Goal: Information Seeking & Learning: Find specific page/section

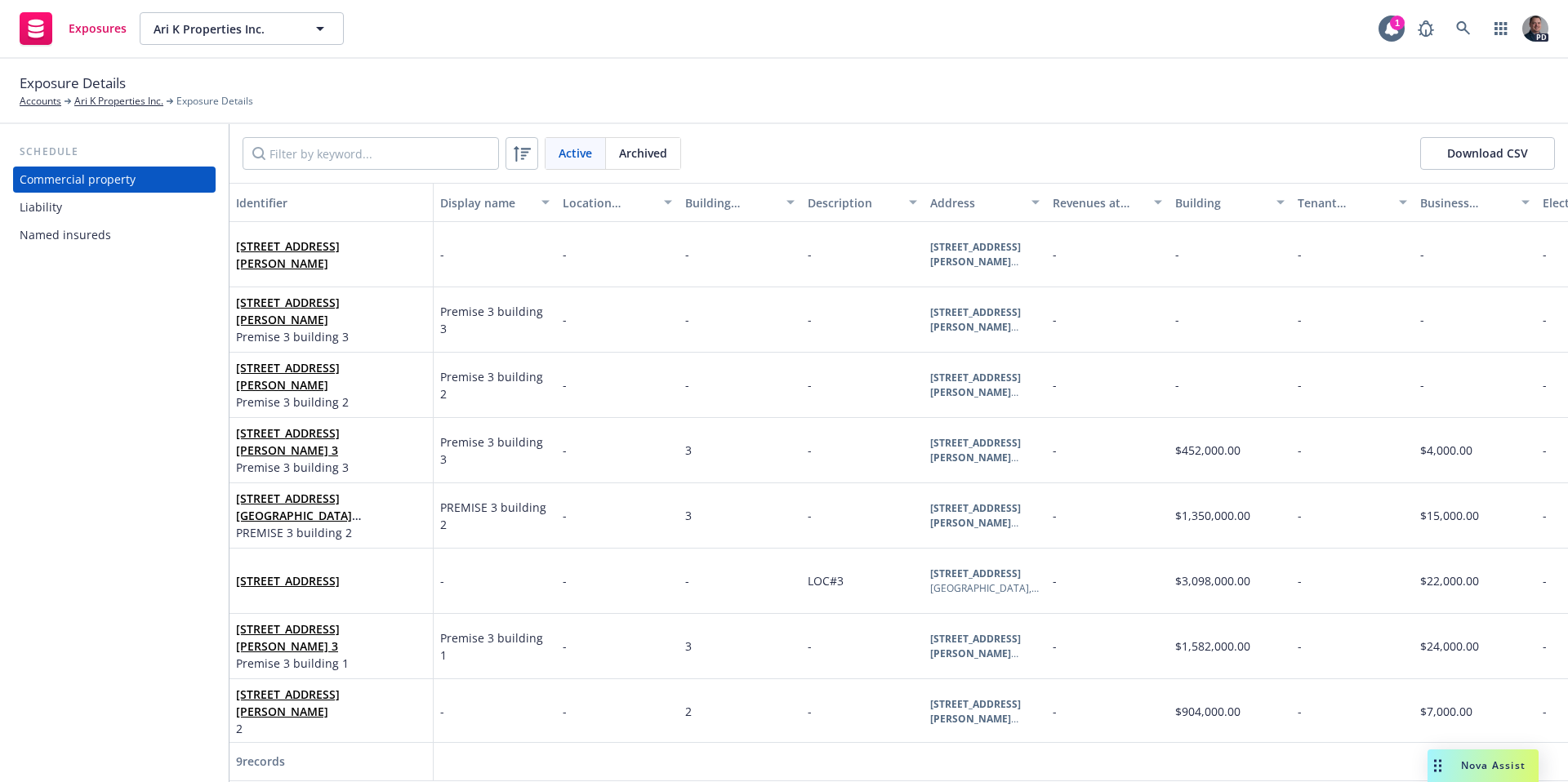
click at [53, 213] on div "Liability" at bounding box center [41, 207] width 43 height 26
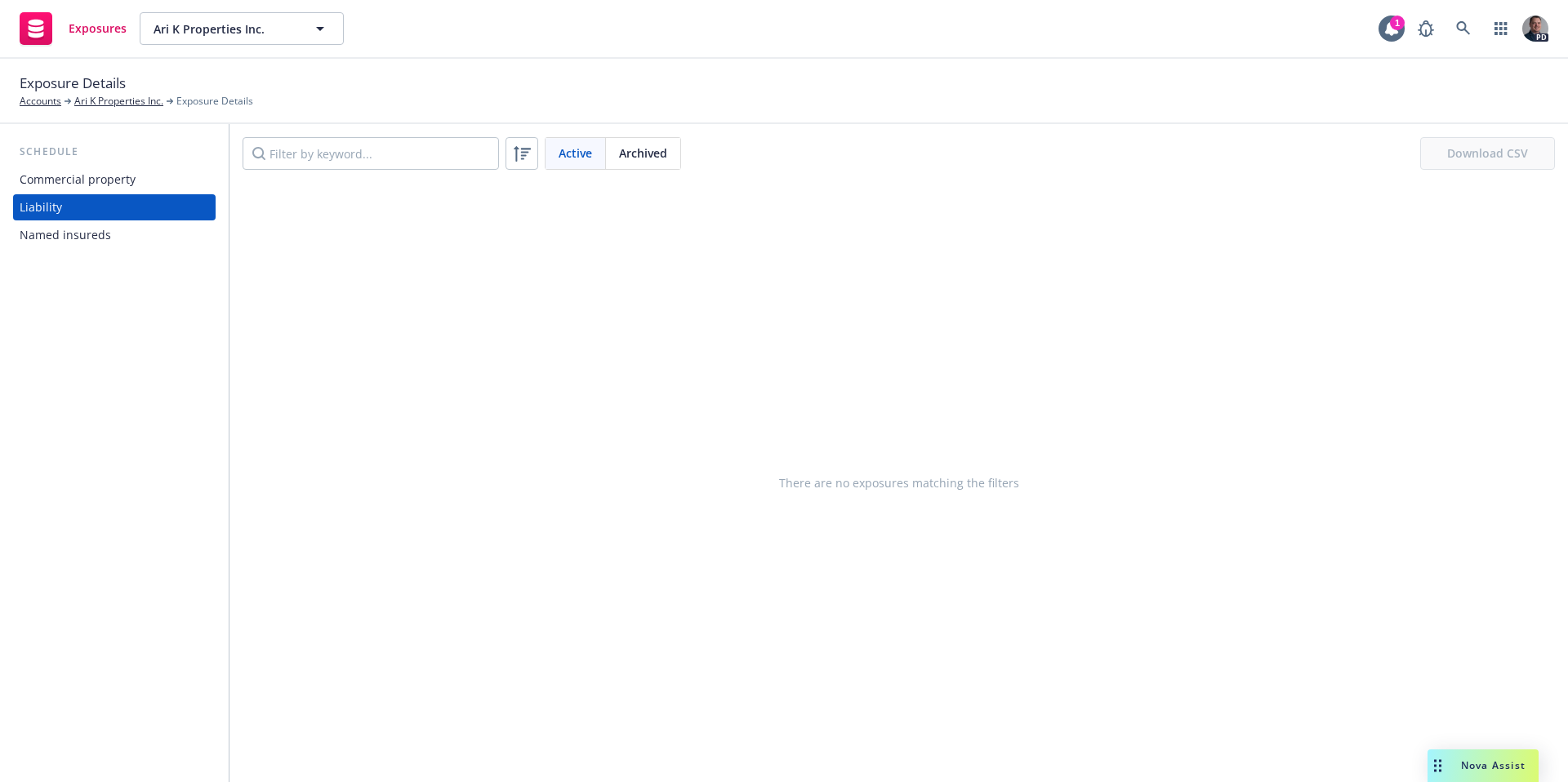
click at [84, 187] on div "Commercial property" at bounding box center [77, 180] width 116 height 26
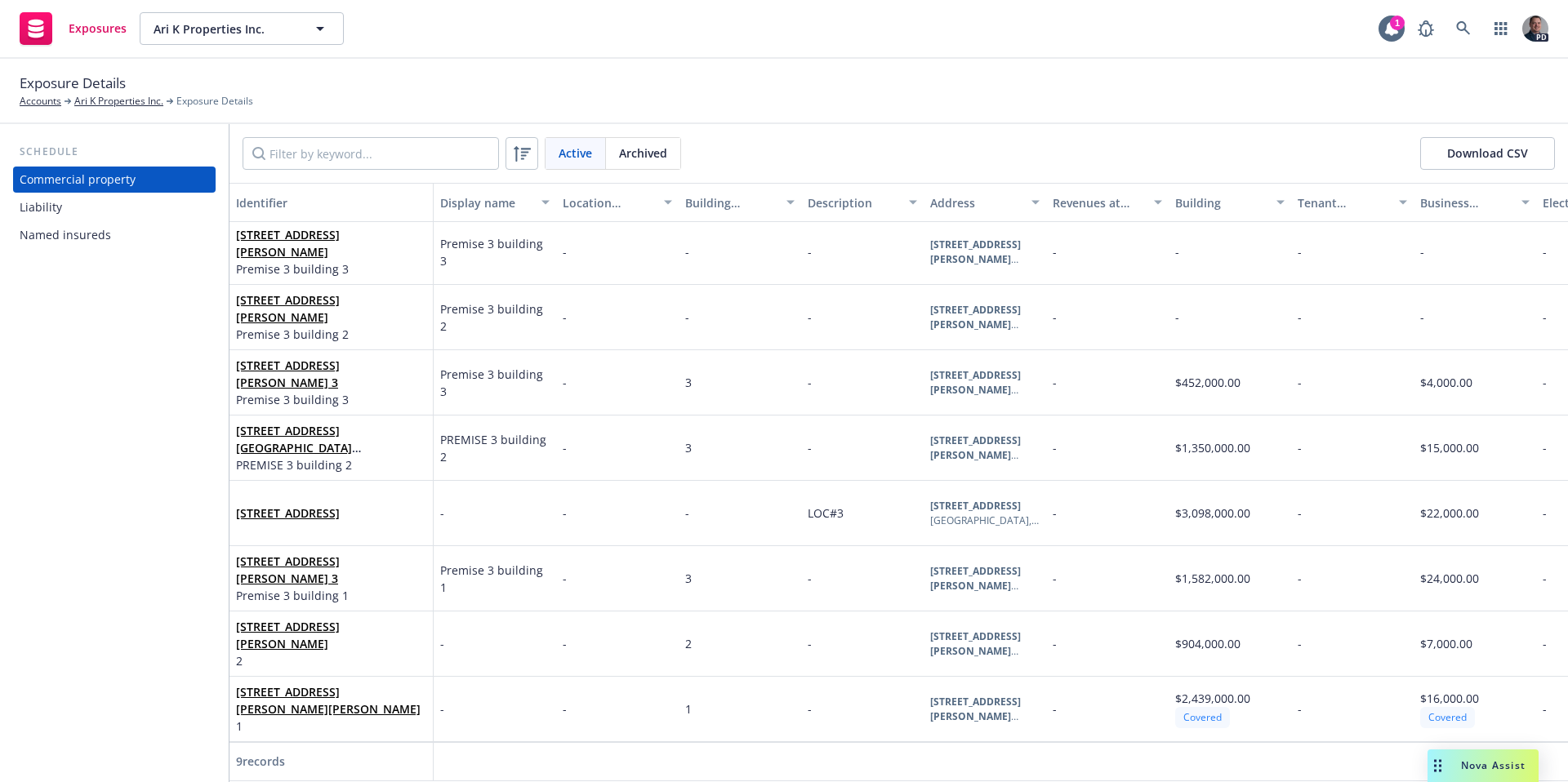
scroll to position [8, 0]
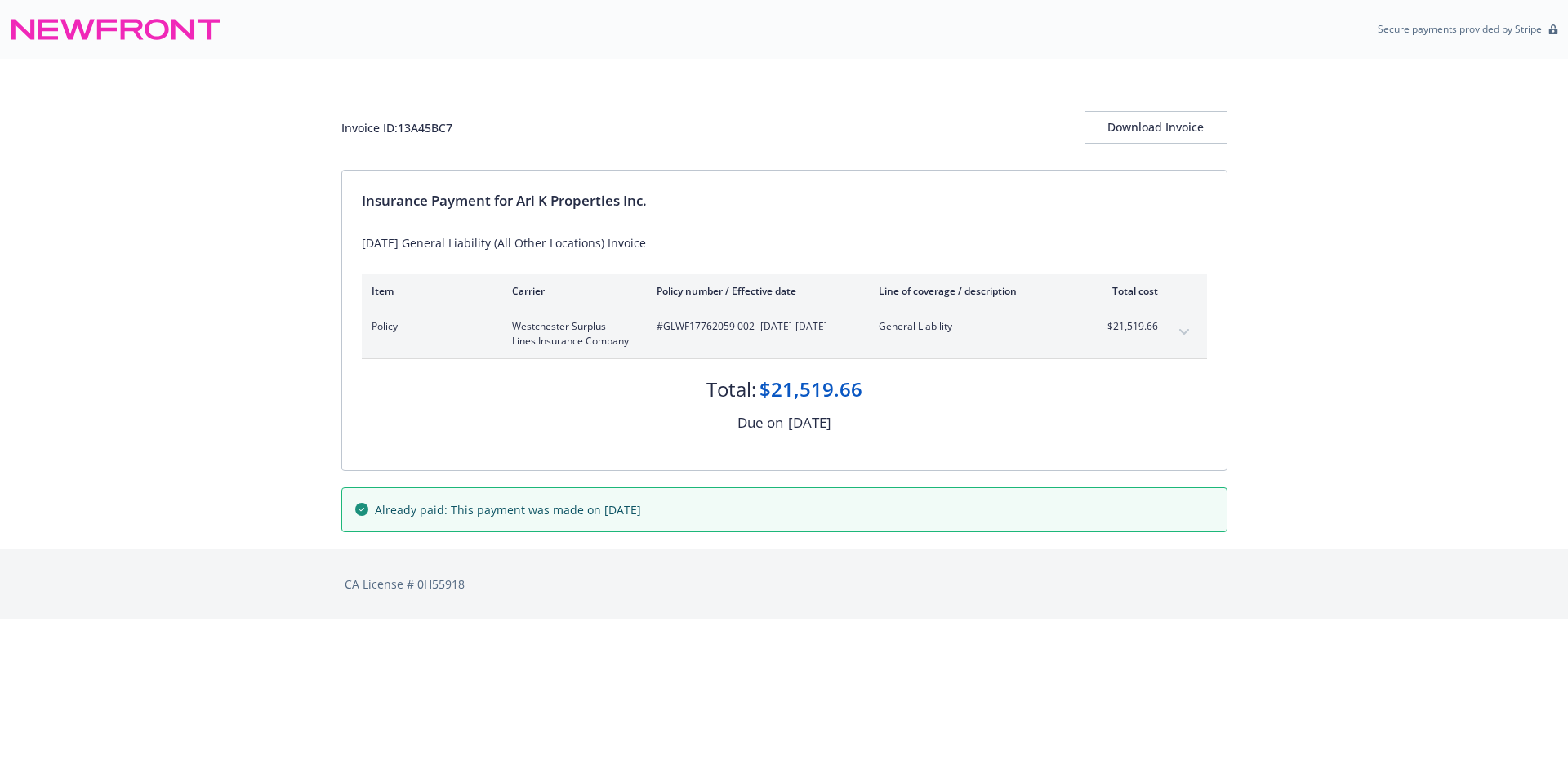
click at [1174, 334] on button "expand content" at bounding box center [1184, 332] width 26 height 26
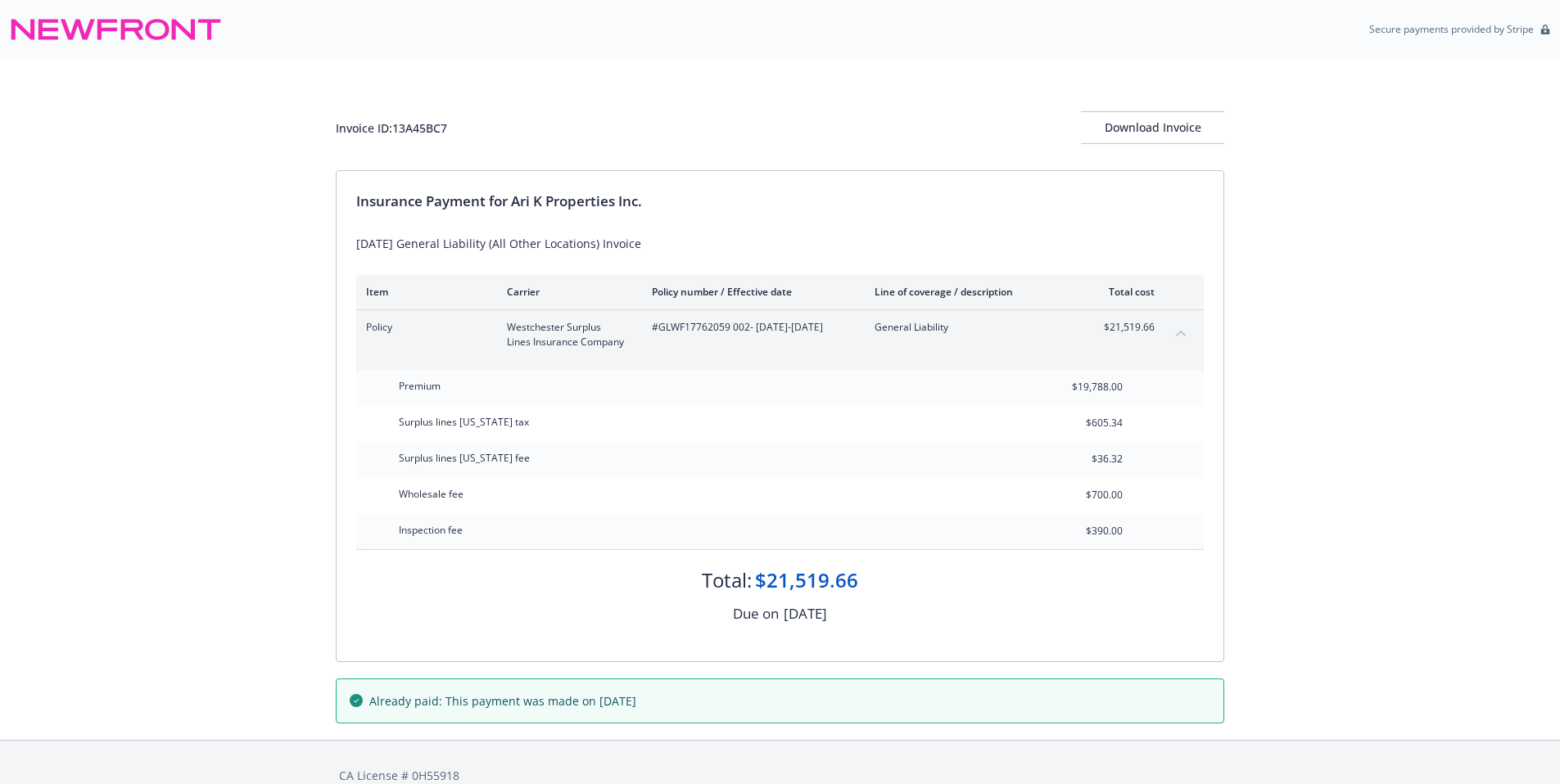
click at [1177, 335] on icon "collapse content" at bounding box center [1180, 334] width 10 height 6
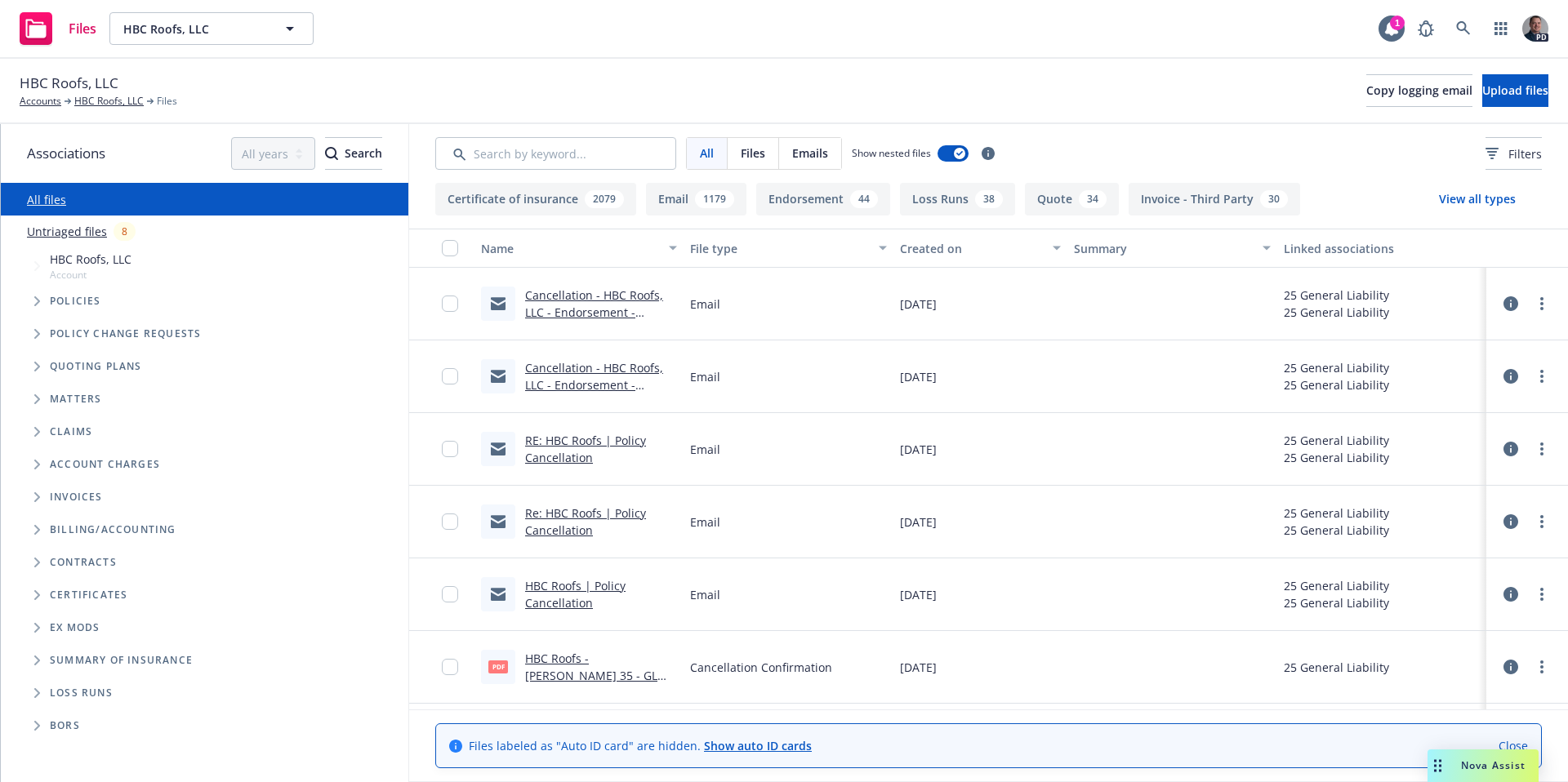
click at [575, 673] on link "HBC Roofs - Acord 35 - GL Policy - Signed.pdf" at bounding box center [591, 676] width 133 height 50
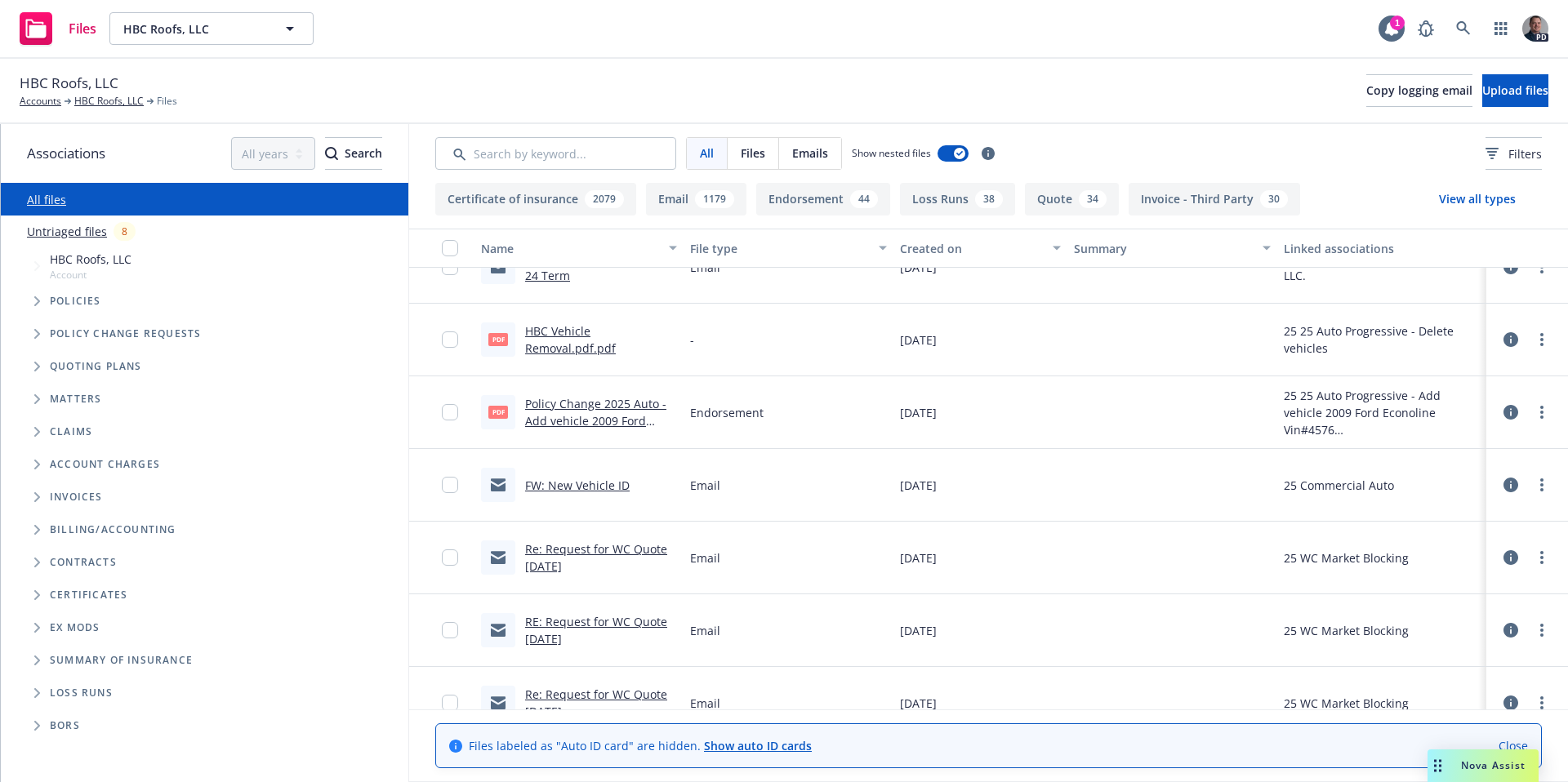
scroll to position [648, 0]
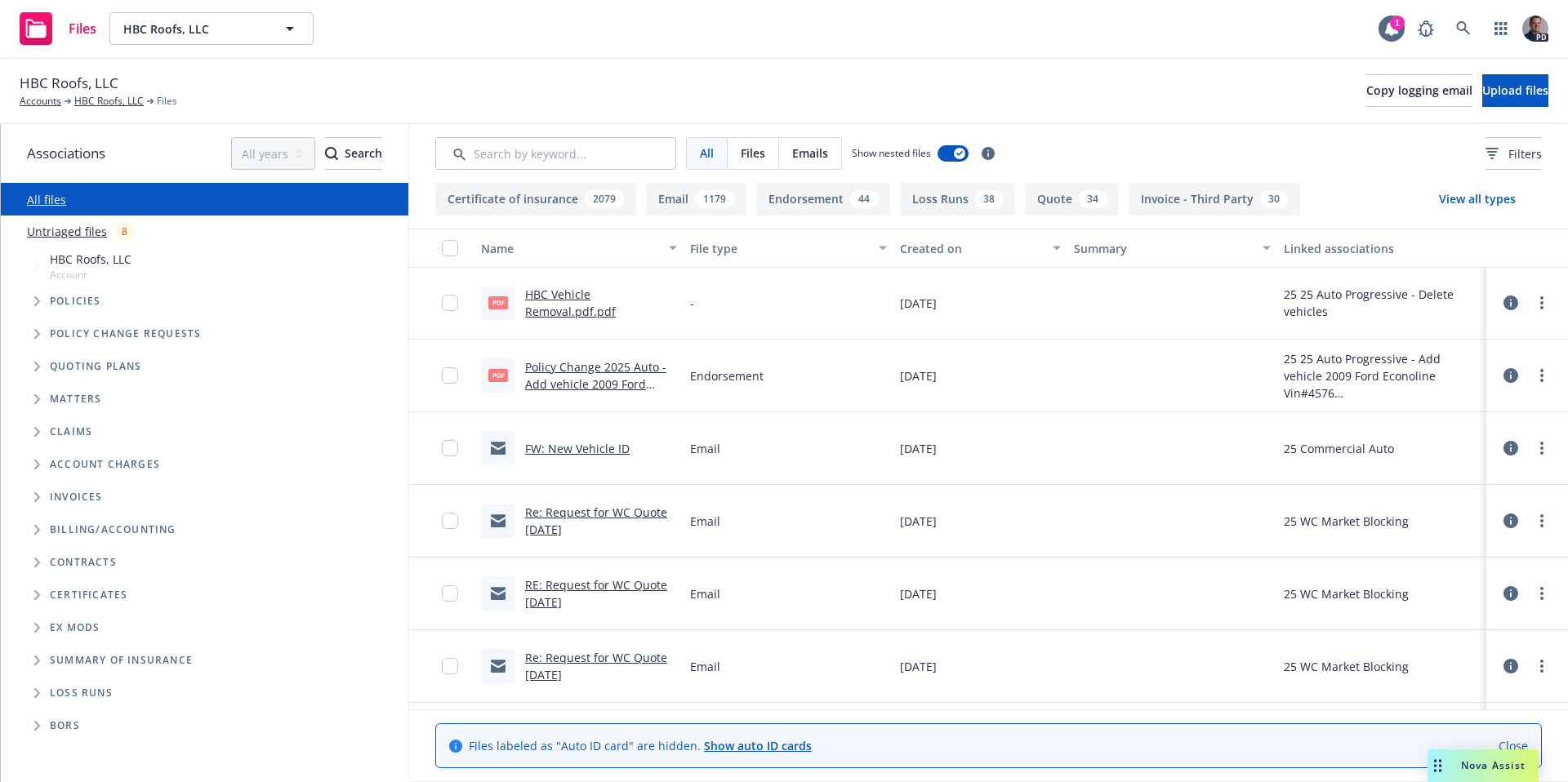
click at [42, 304] on span "Tree Example" at bounding box center [37, 301] width 26 height 26
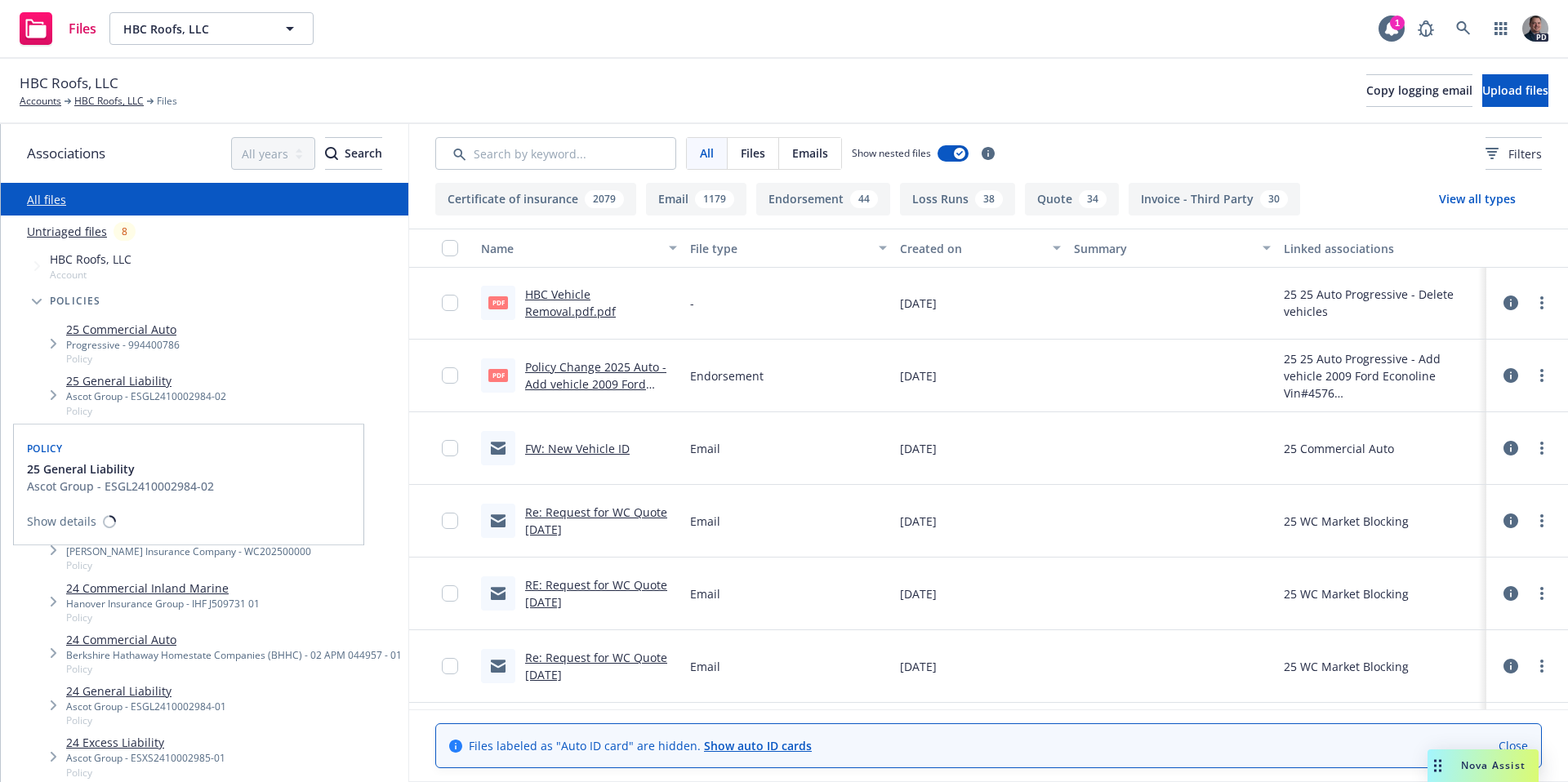
click at [147, 385] on link "25 General Liability" at bounding box center [146, 380] width 161 height 17
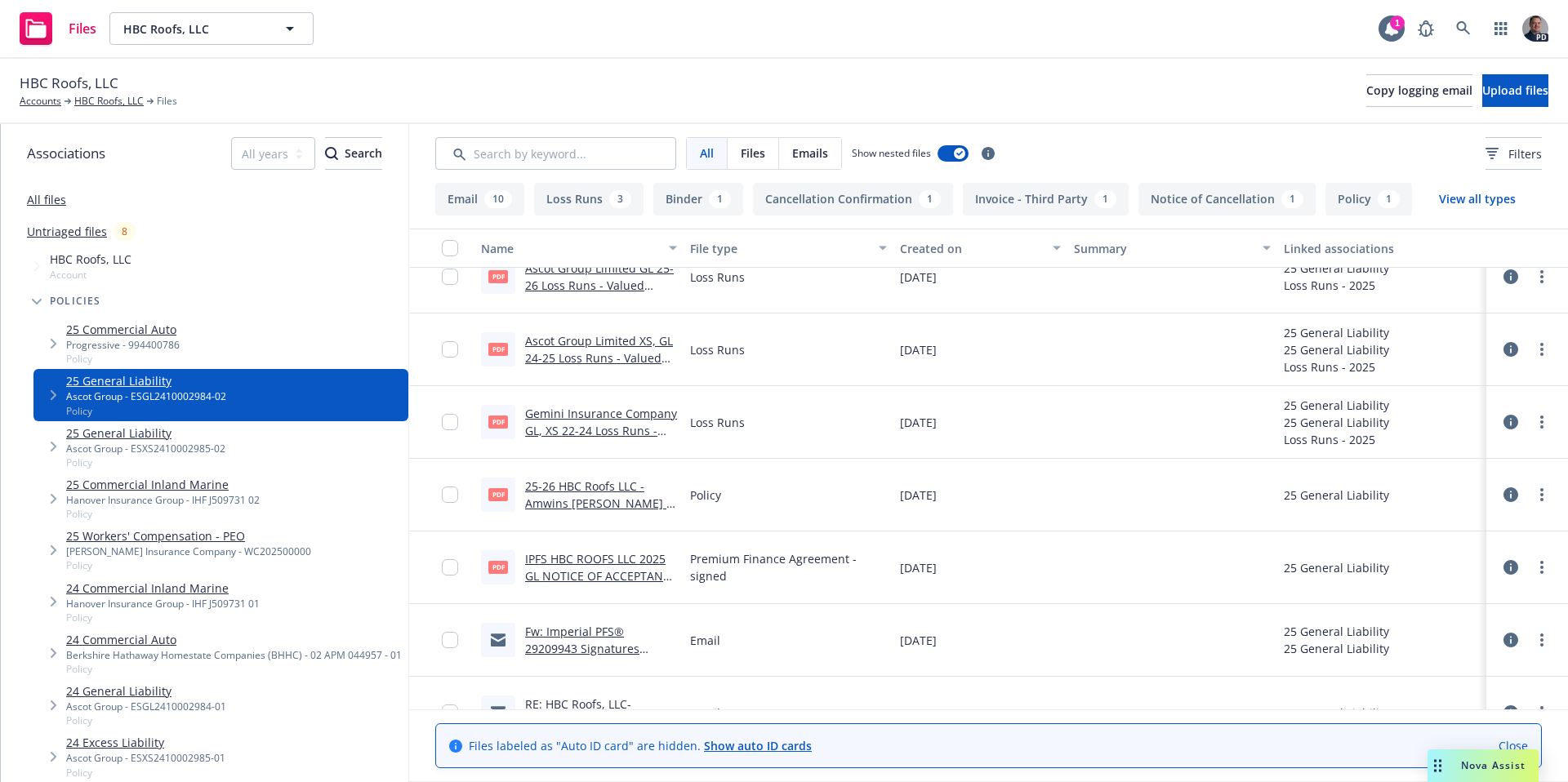
scroll to position [533, 0]
click at [536, 494] on link "25-26 HBC Roofs LLC - Amwins GL Binder - Ascot.pdf" at bounding box center [598, 501] width 146 height 50
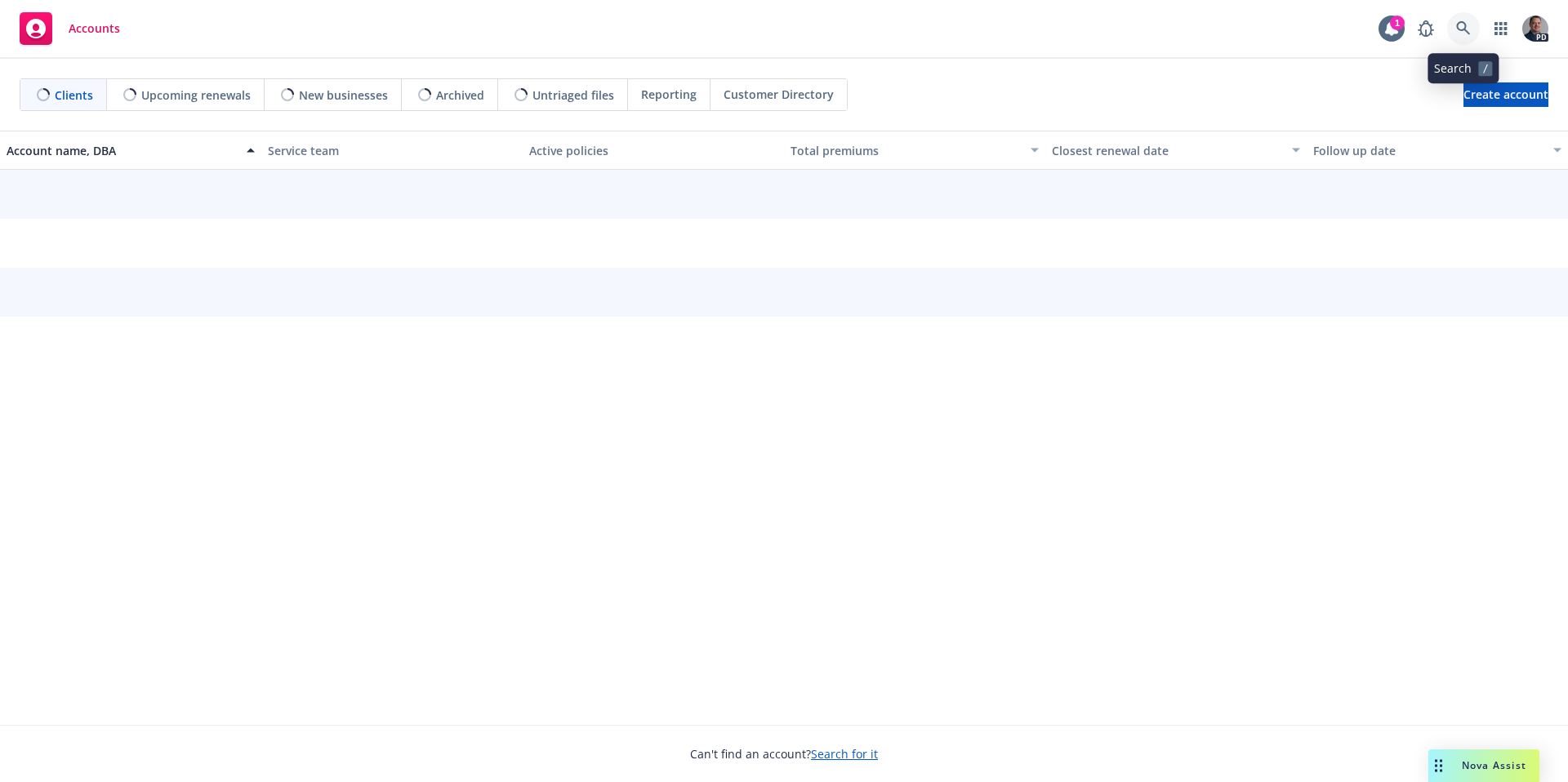
click at [1461, 37] on link at bounding box center [1463, 28] width 32 height 32
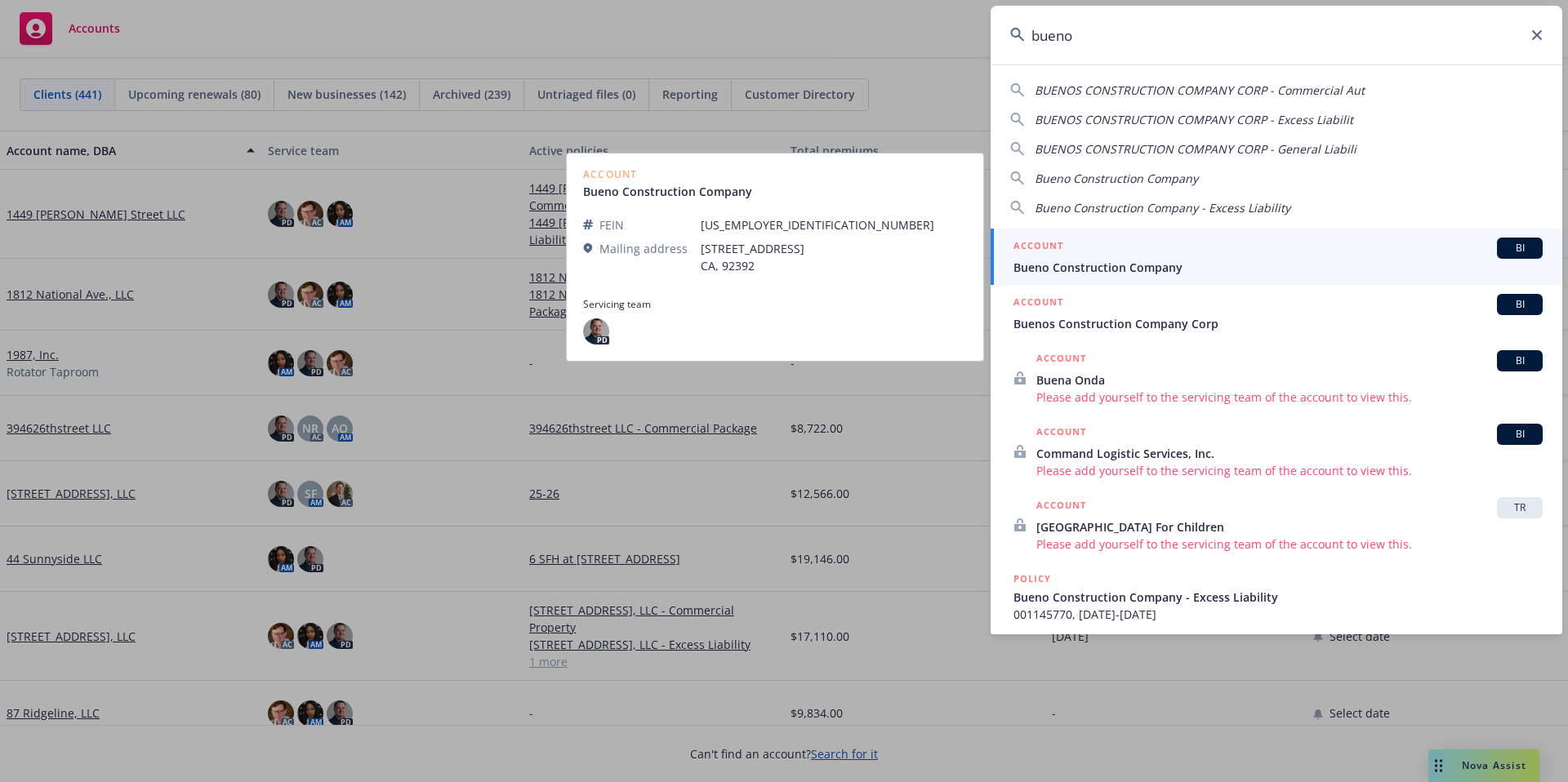
type input "bueno"
click at [1203, 264] on span "Bueno Construction Company" at bounding box center [1278, 267] width 529 height 17
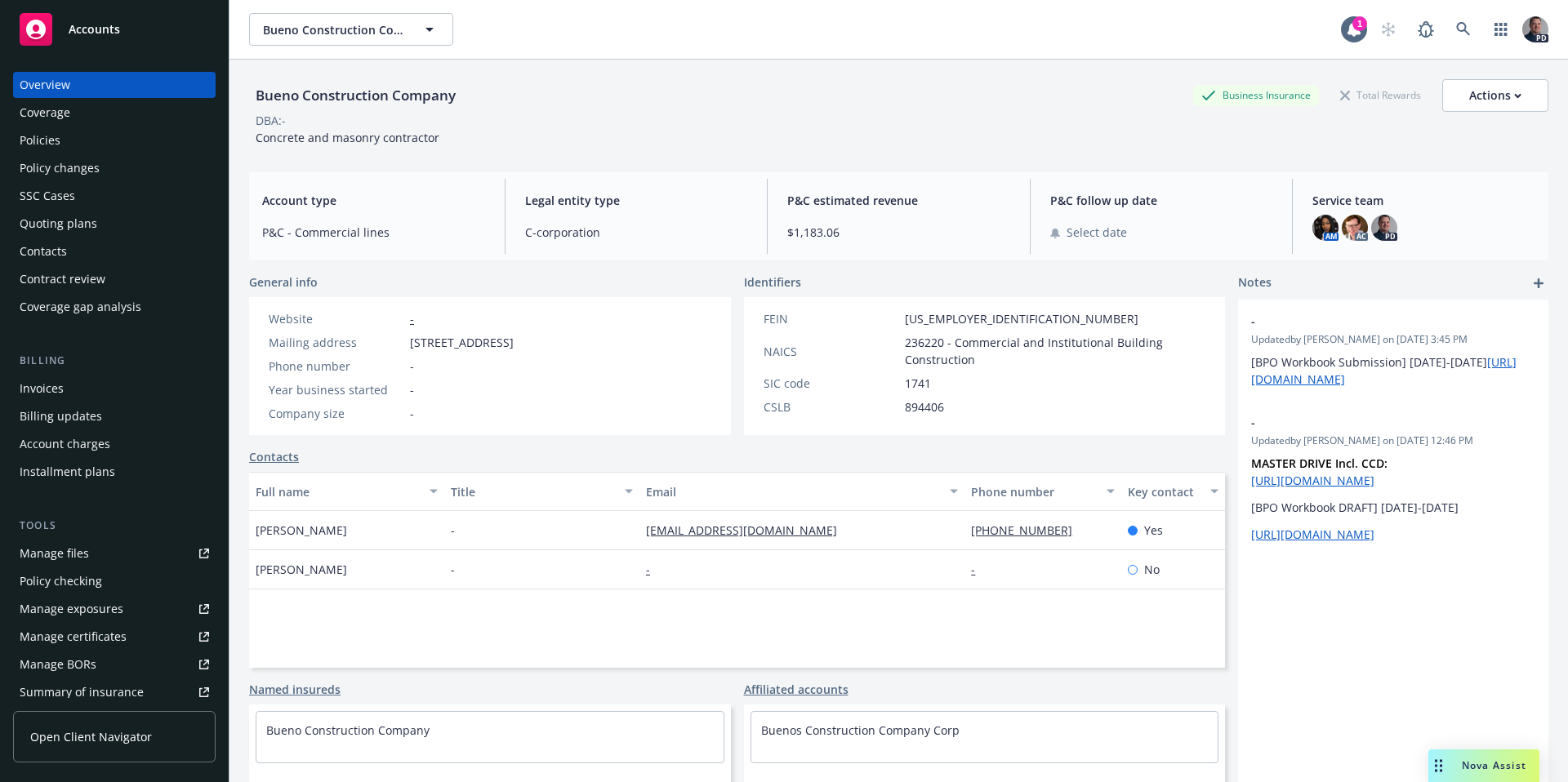
click at [100, 147] on div "Policies" at bounding box center [114, 140] width 189 height 26
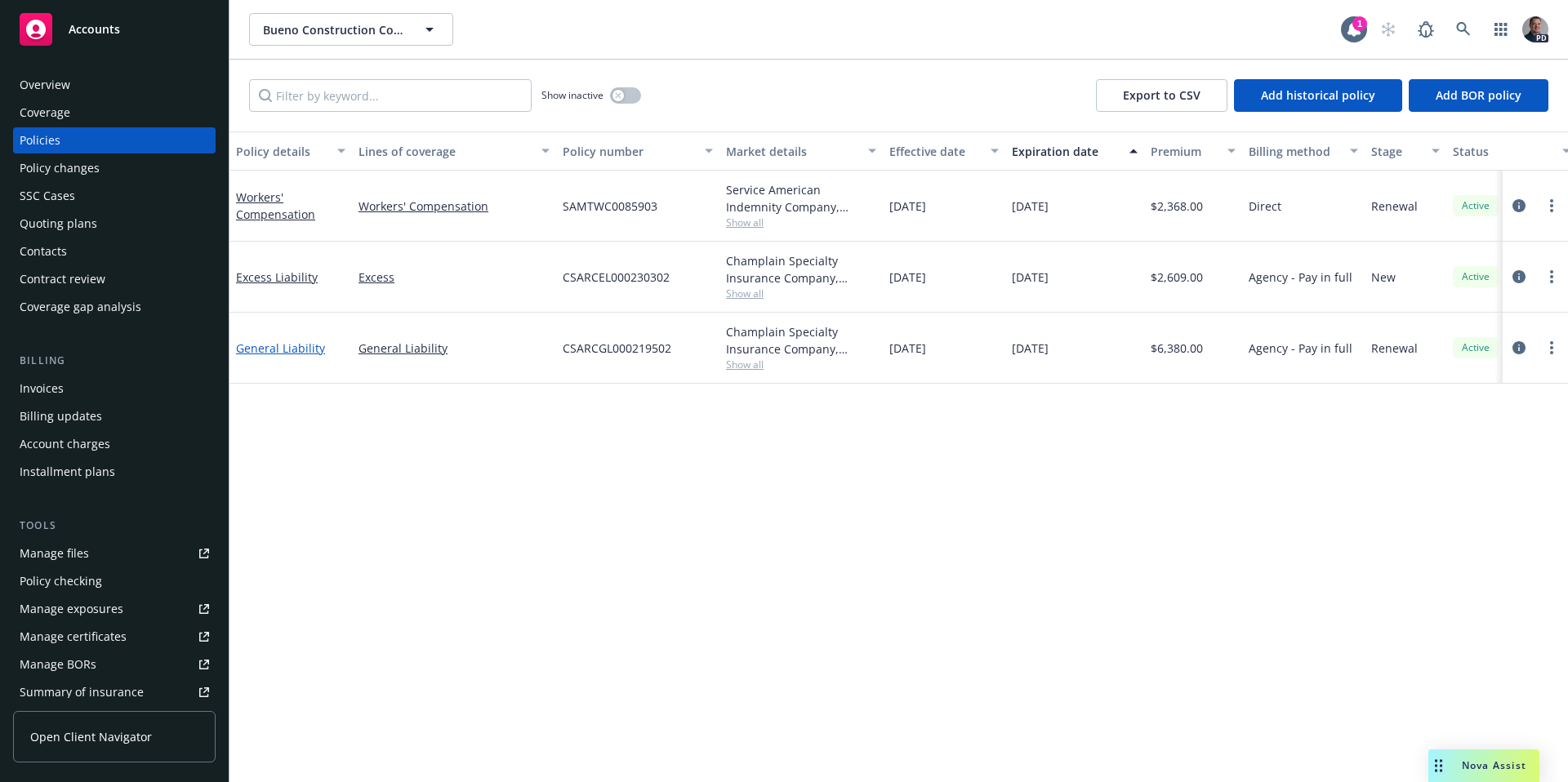
click at [297, 349] on link "General Liability" at bounding box center [280, 348] width 89 height 16
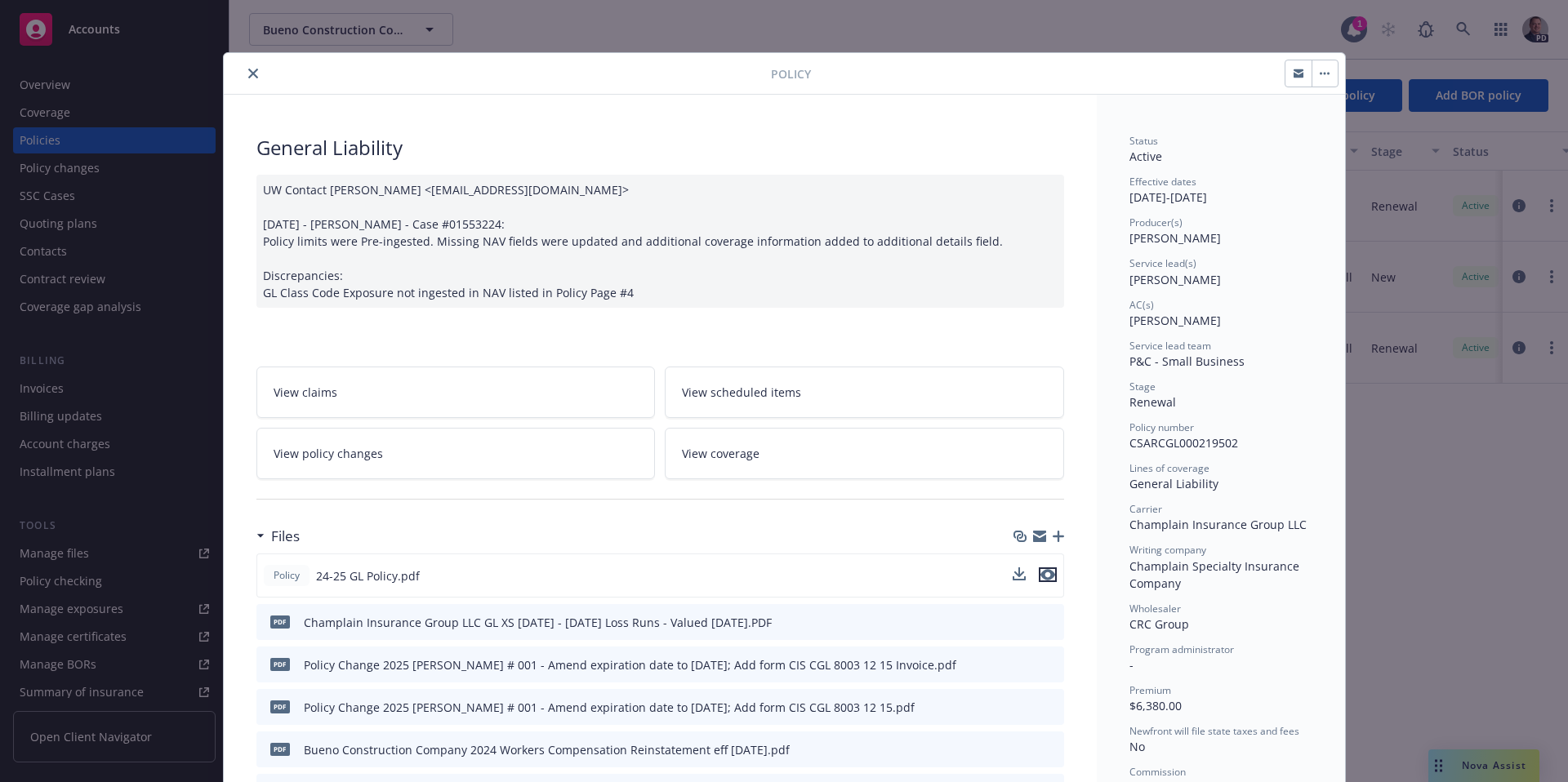
click at [1046, 574] on icon "preview file" at bounding box center [1047, 575] width 15 height 11
click at [233, 65] on div at bounding box center [500, 73] width 541 height 19
click at [243, 70] on button "close" at bounding box center [252, 73] width 19 height 19
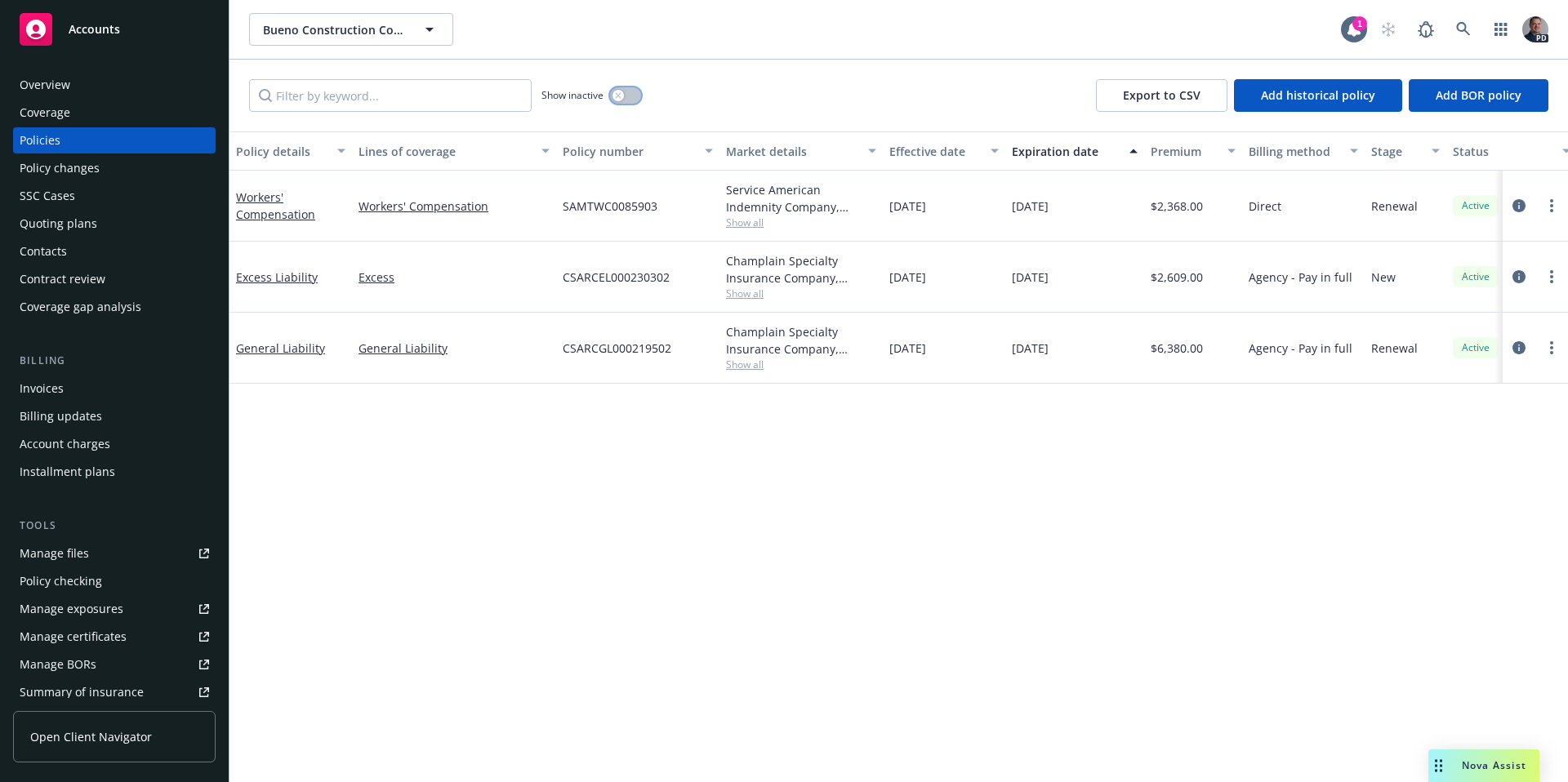
click at [626, 101] on button "button" at bounding box center [625, 96] width 31 height 17
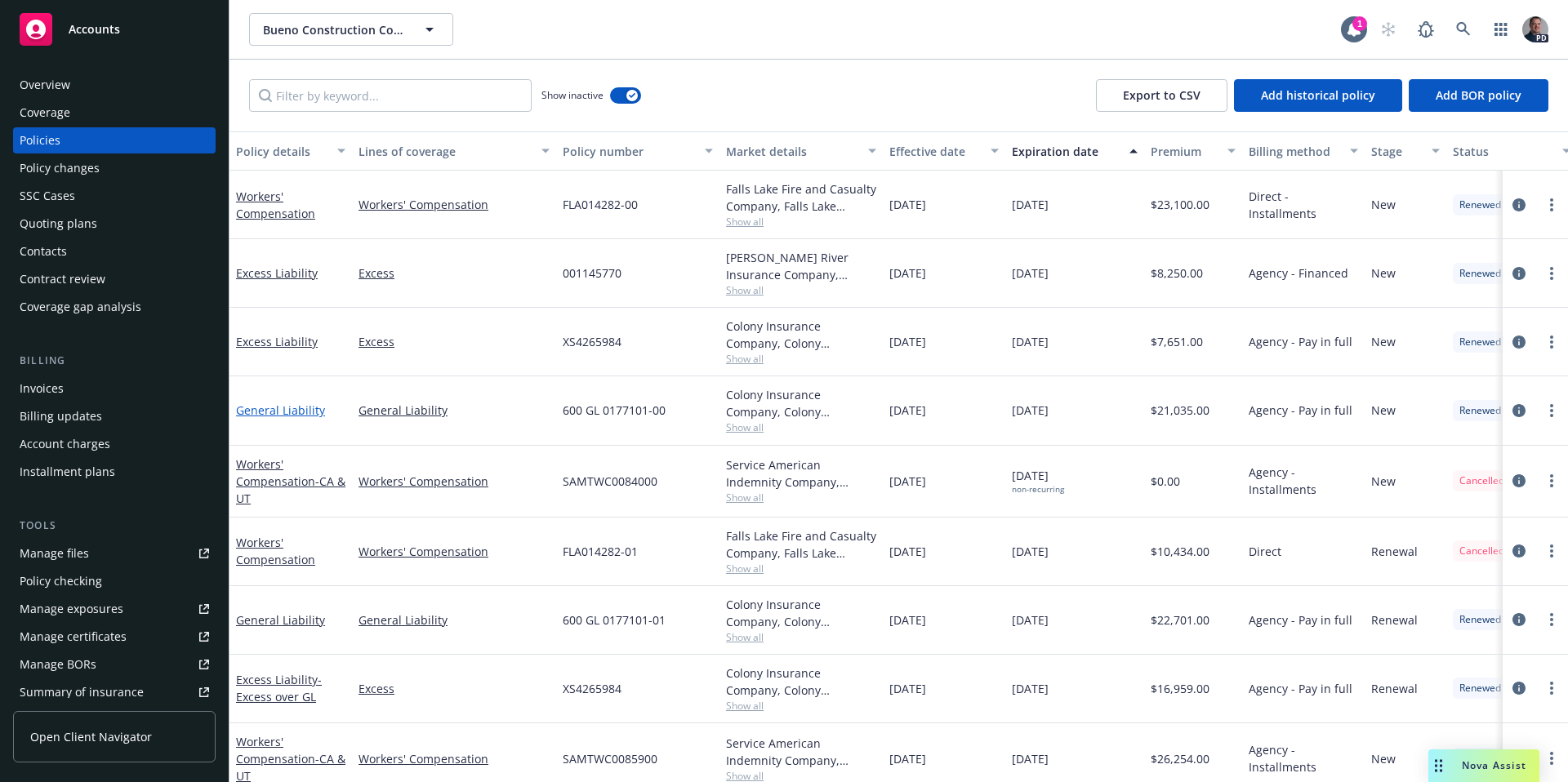
click at [282, 408] on link "General Liability" at bounding box center [280, 410] width 89 height 16
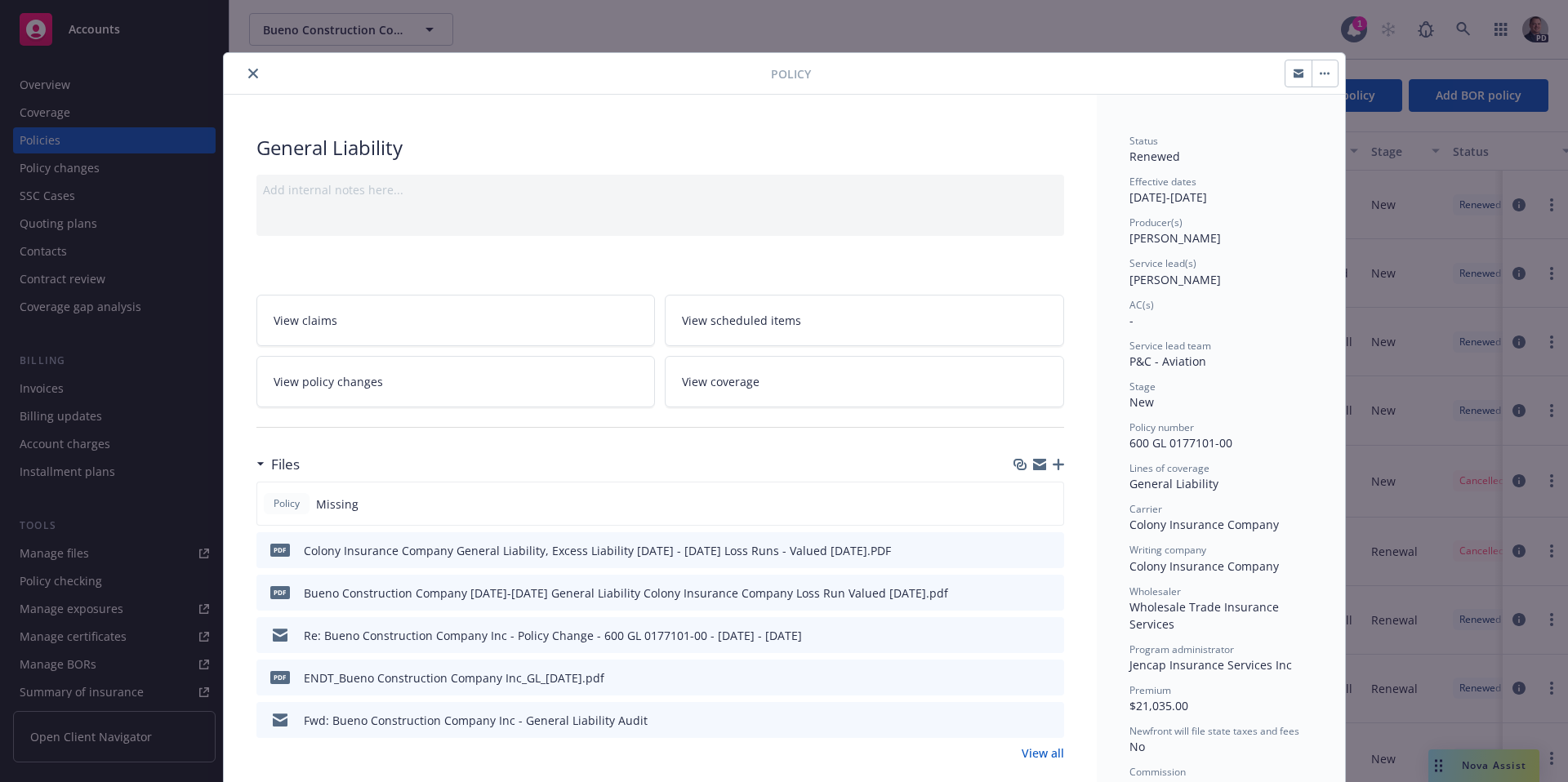
click at [249, 74] on icon "close" at bounding box center [253, 73] width 10 height 10
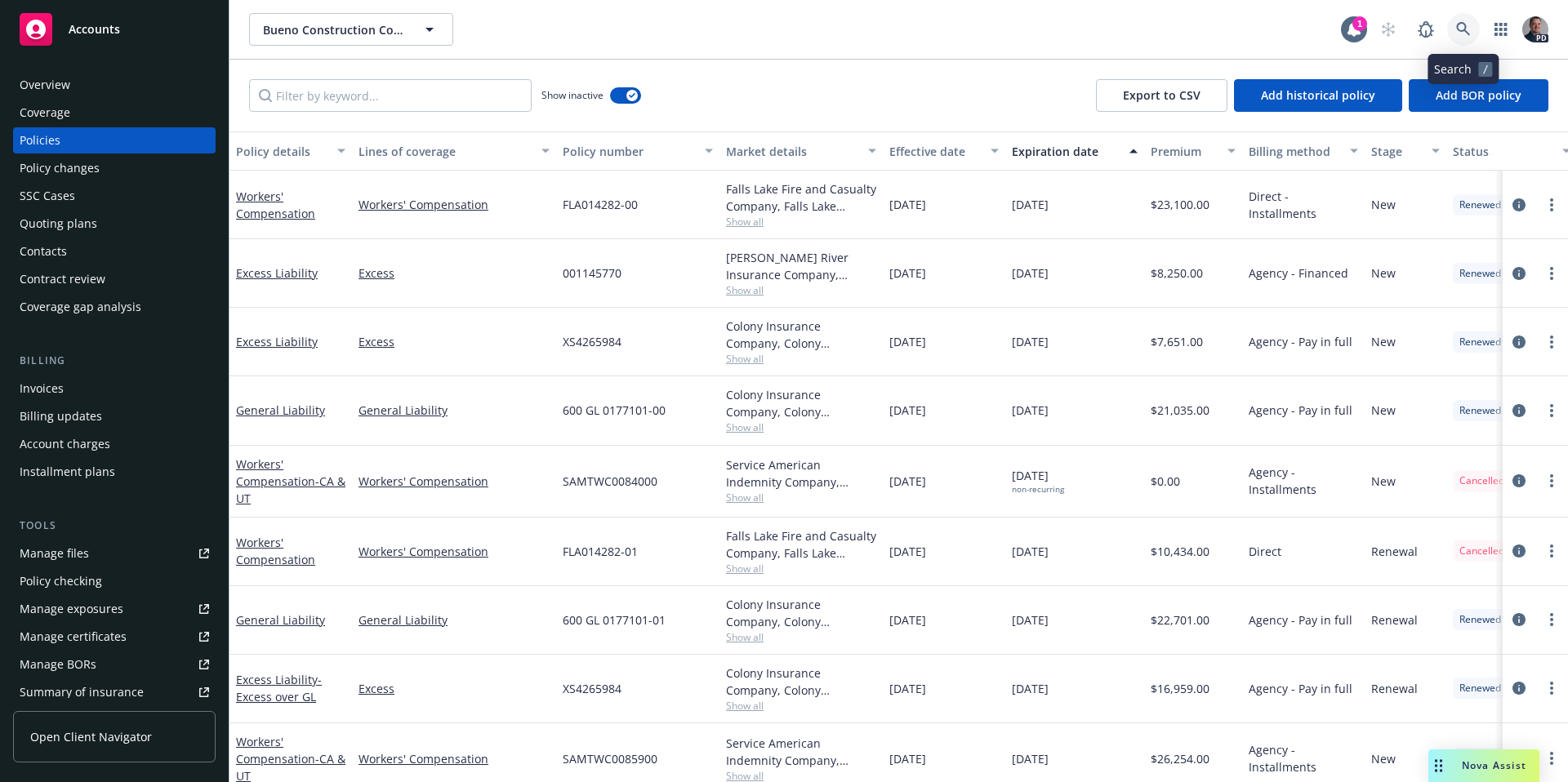
click at [1472, 26] on link at bounding box center [1463, 29] width 32 height 32
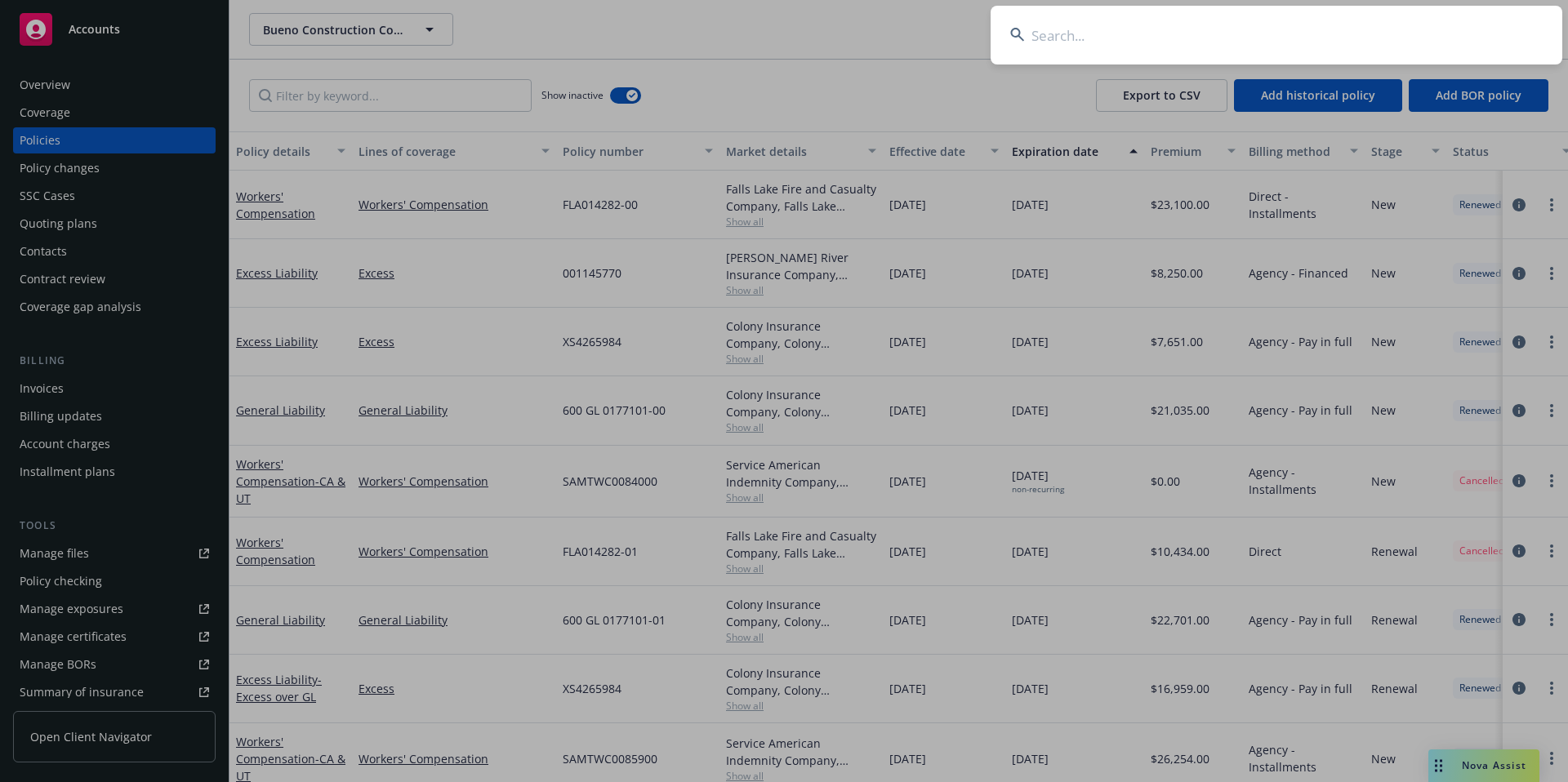
type input "E"
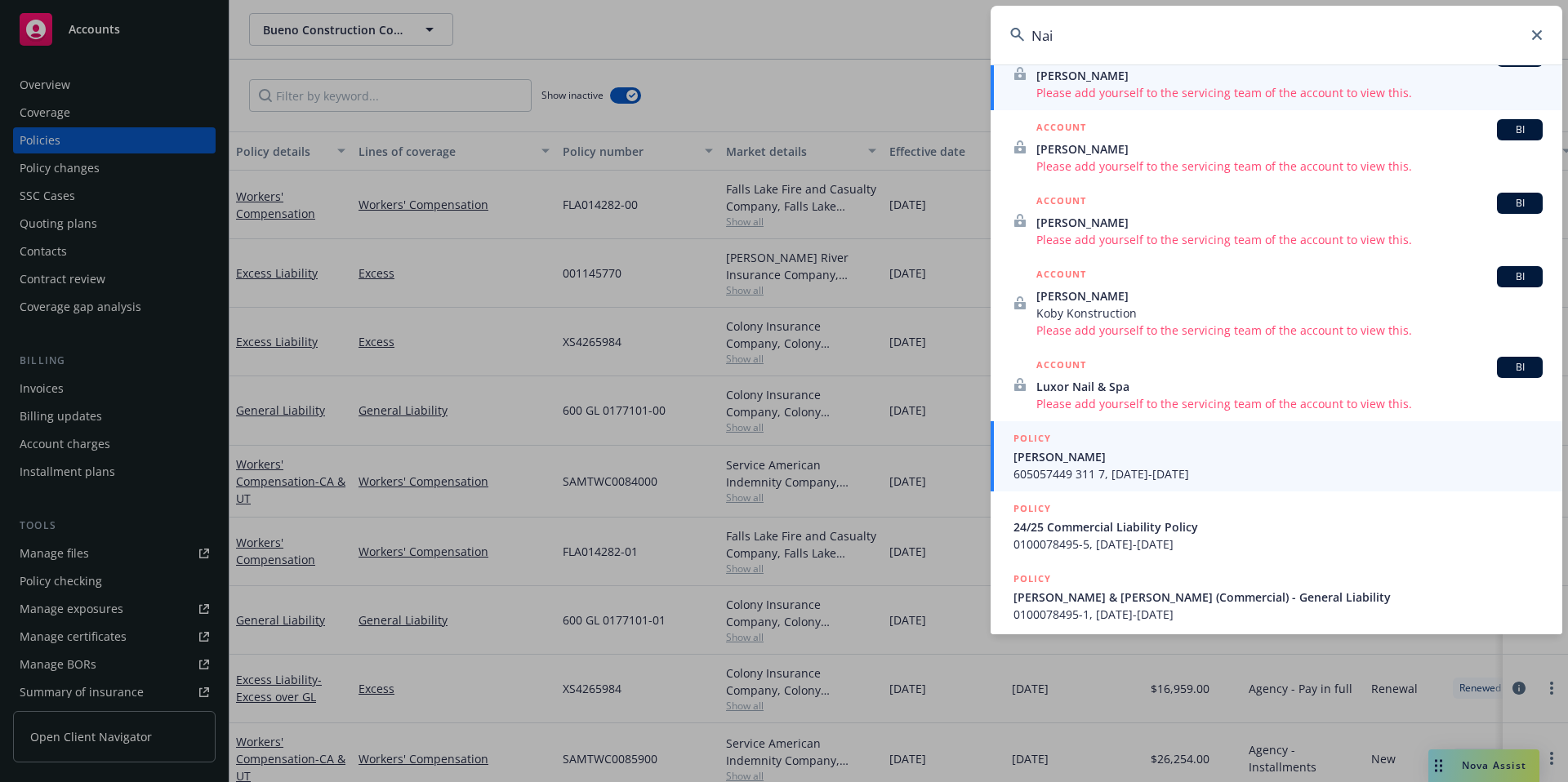
scroll to position [199, 0]
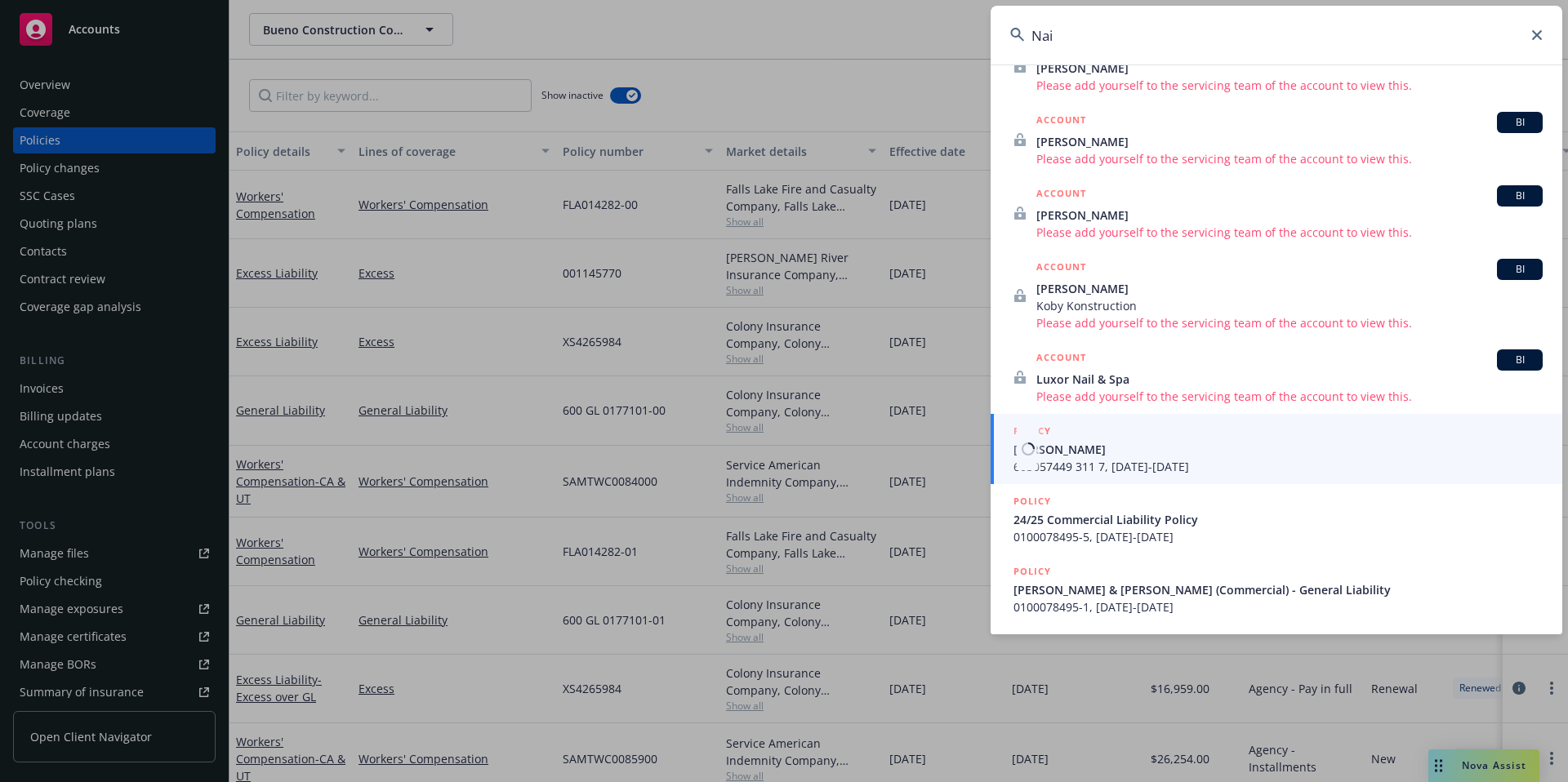
type input "Nai"
click at [1047, 446] on span "[PERSON_NAME]" at bounding box center [1278, 449] width 529 height 17
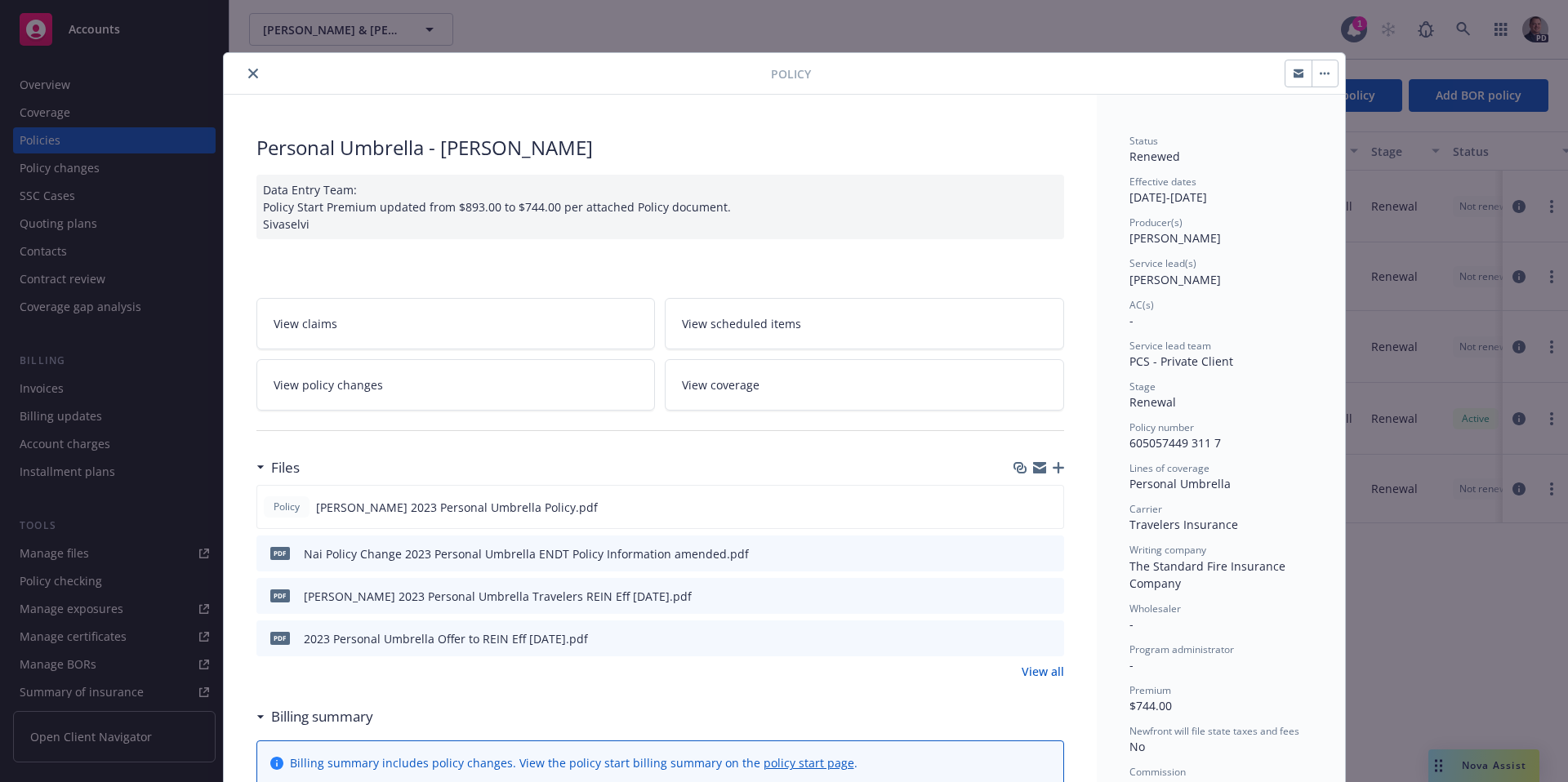
click at [243, 74] on button "close" at bounding box center [252, 73] width 19 height 19
